Goal: Transaction & Acquisition: Purchase product/service

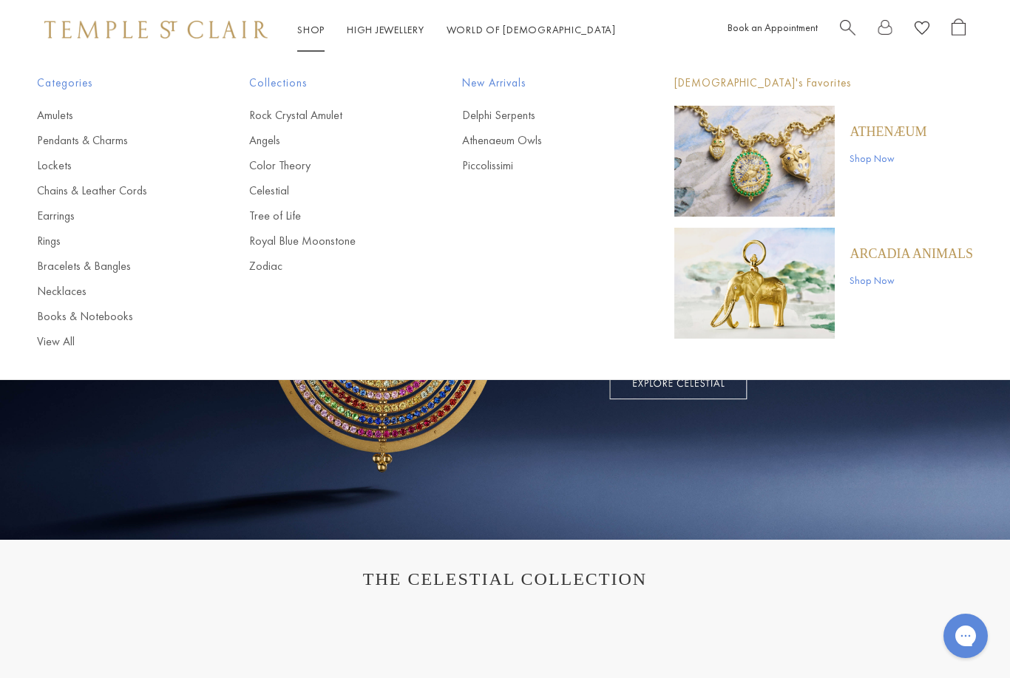
click at [52, 245] on link "Rings" at bounding box center [113, 241] width 153 height 16
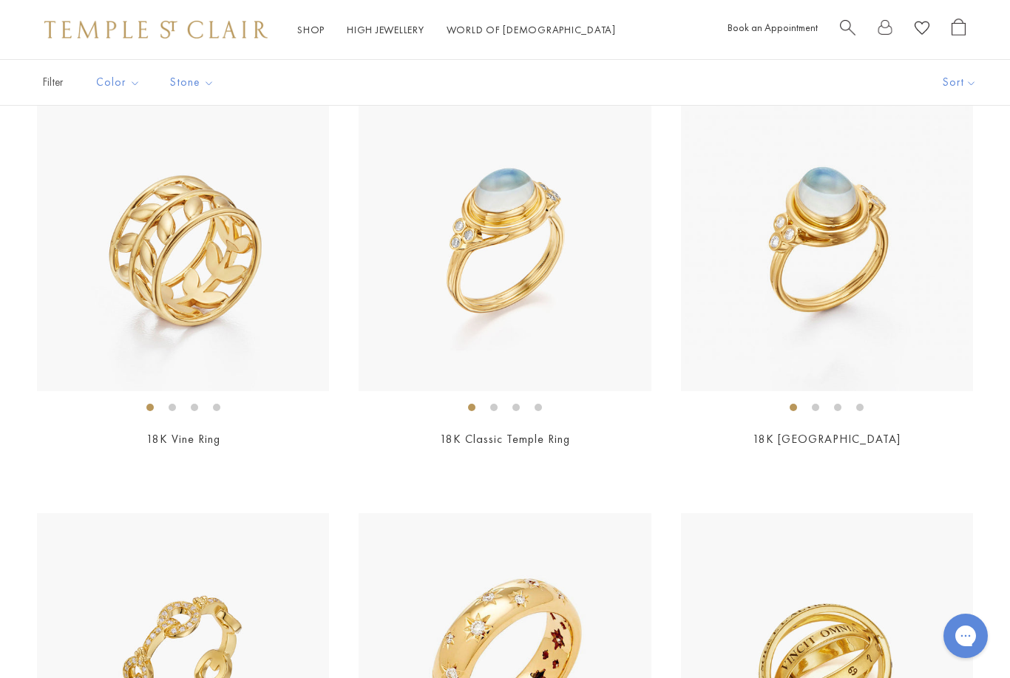
scroll to position [996, 0]
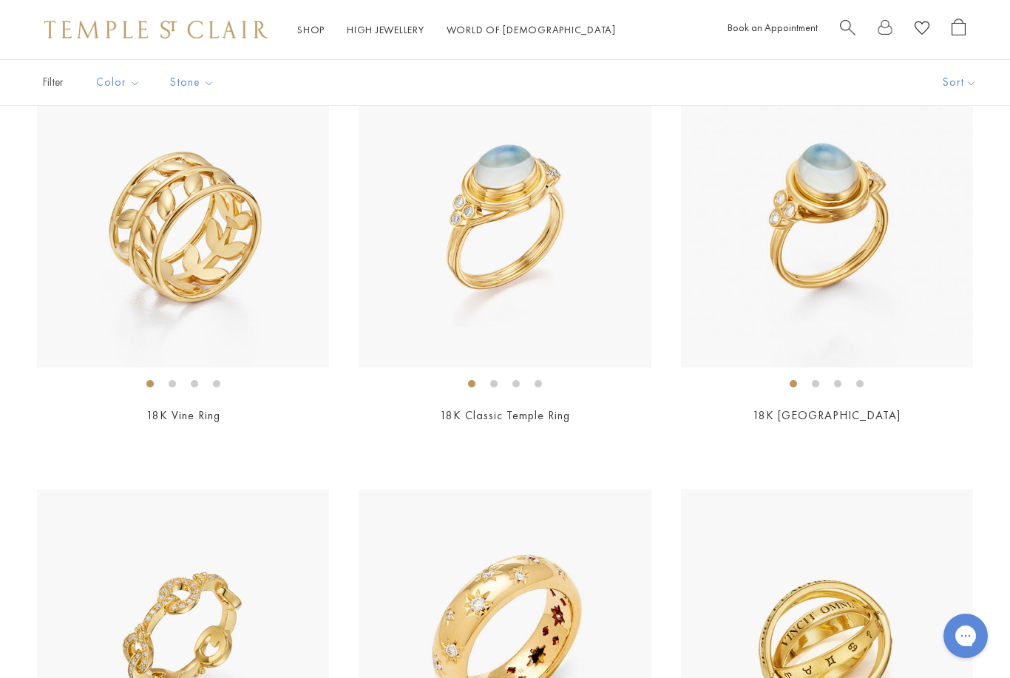
click at [891, 614] on img at bounding box center [827, 635] width 292 height 292
click at [222, 251] on img at bounding box center [183, 221] width 292 height 292
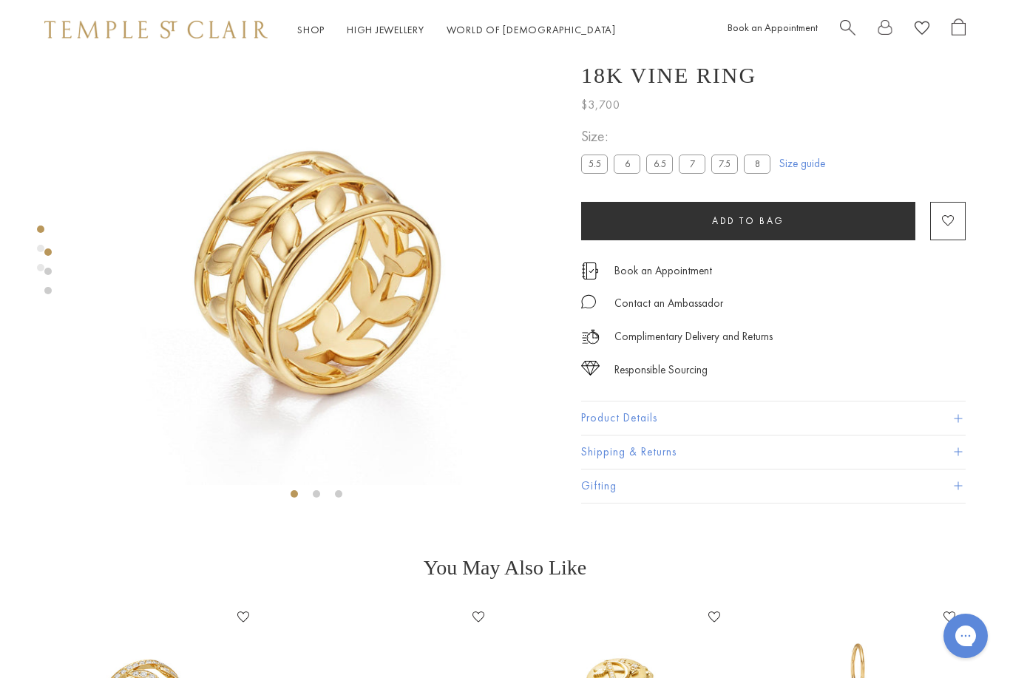
click at [759, 170] on label "8" at bounding box center [757, 164] width 27 height 18
